Goal: Navigation & Orientation: Find specific page/section

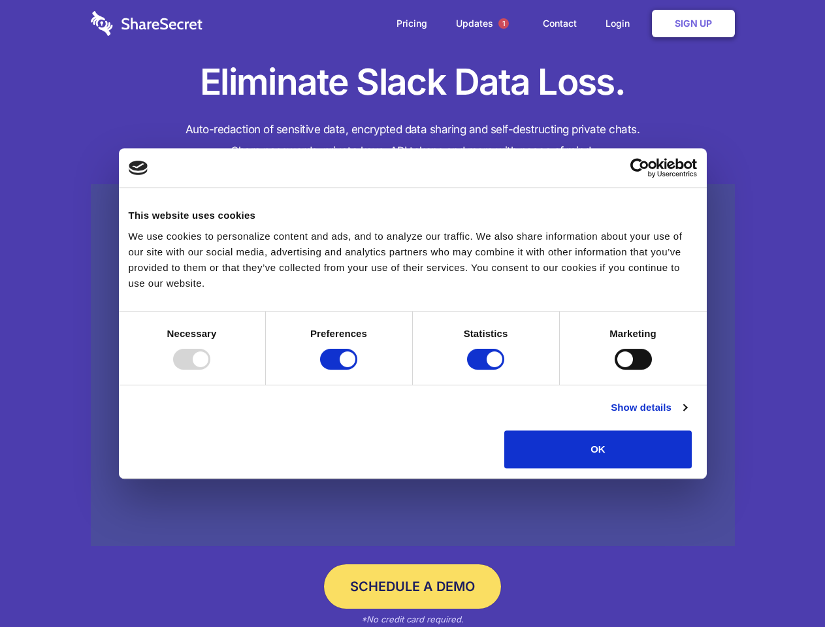
click at [210, 370] on div at bounding box center [191, 359] width 37 height 21
click at [357, 370] on input "Preferences" at bounding box center [338, 359] width 37 height 21
checkbox input "false"
click at [487, 370] on input "Statistics" at bounding box center [485, 359] width 37 height 21
checkbox input "false"
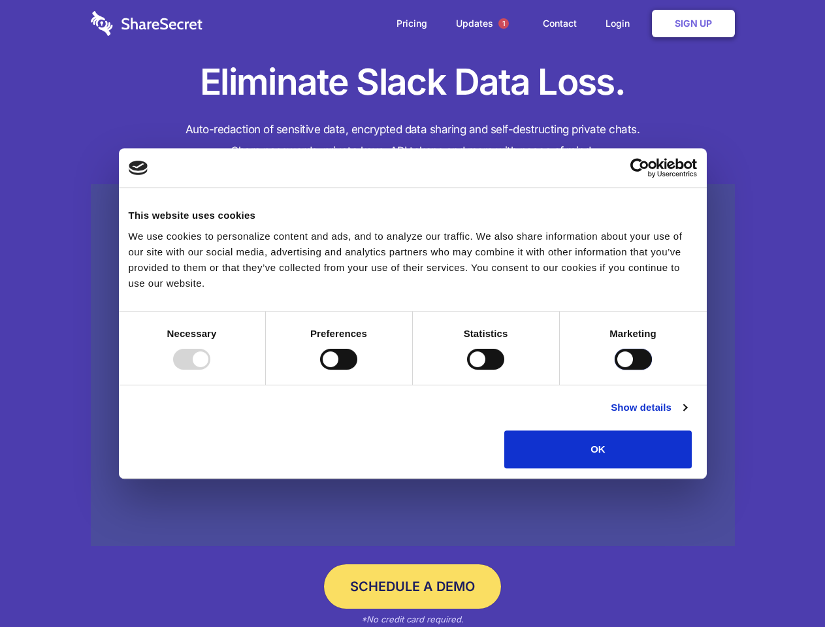
click at [615, 370] on input "Marketing" at bounding box center [633, 359] width 37 height 21
checkbox input "true"
click at [687, 416] on link "Show details" at bounding box center [649, 408] width 76 height 16
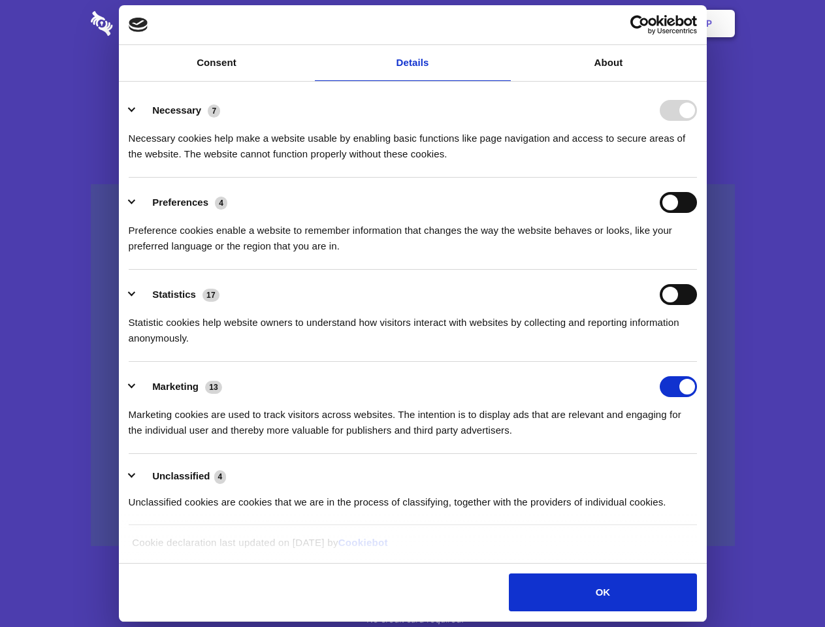
click at [703, 473] on ul "Necessary 7 Necessary cookies help make a website usable by enabling basic func…" at bounding box center [412, 306] width 581 height 440
click at [503, 24] on span "1" at bounding box center [504, 23] width 10 height 10
